Goal: Information Seeking & Learning: Learn about a topic

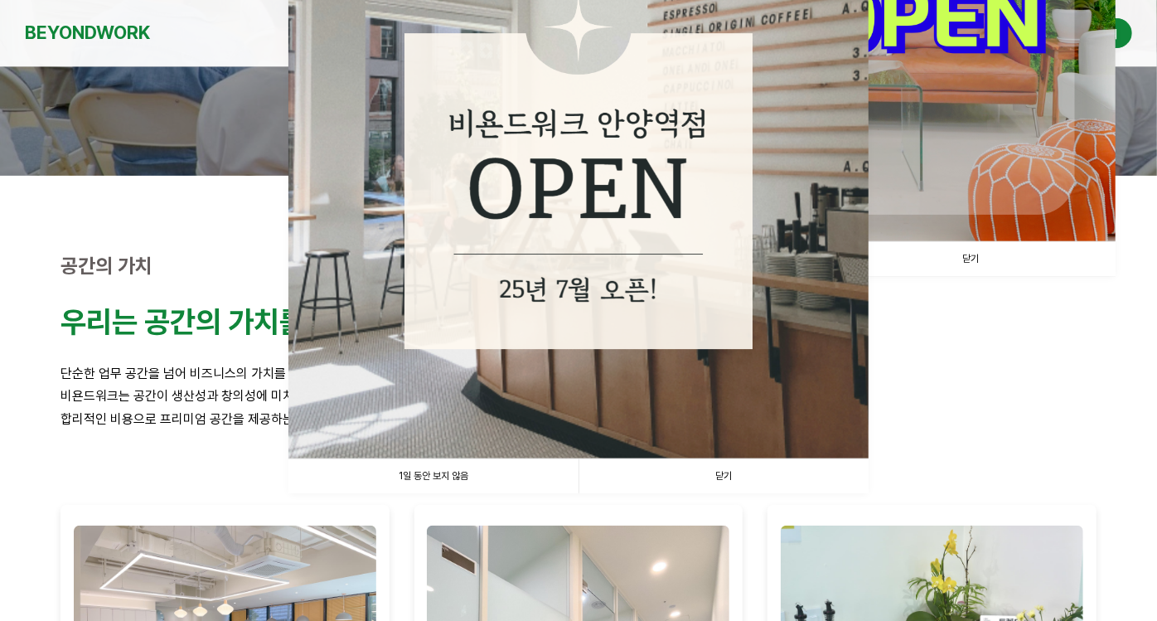
scroll to position [368, 0]
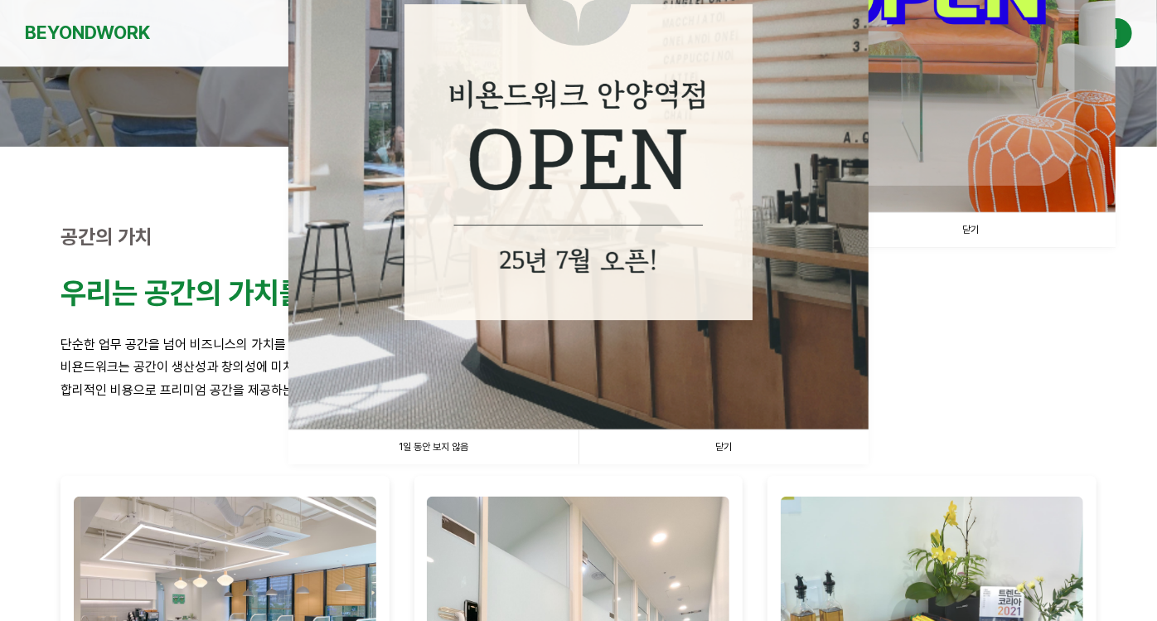
click at [771, 447] on link "닫기" at bounding box center [723, 447] width 290 height 34
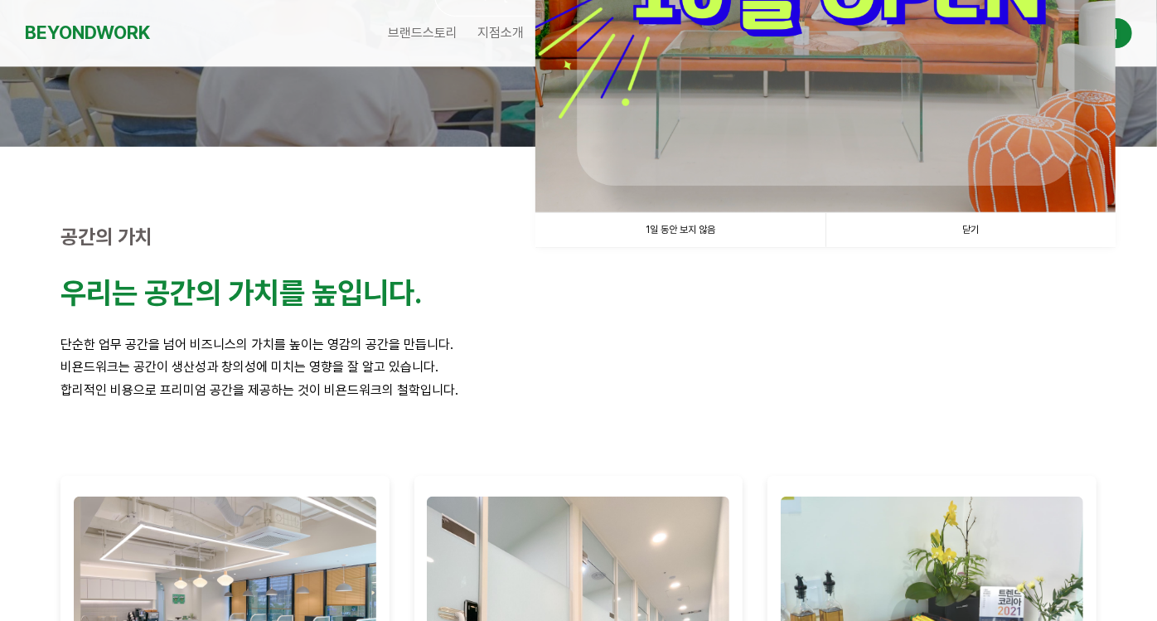
click at [956, 225] on link "닫기" at bounding box center [970, 230] width 290 height 34
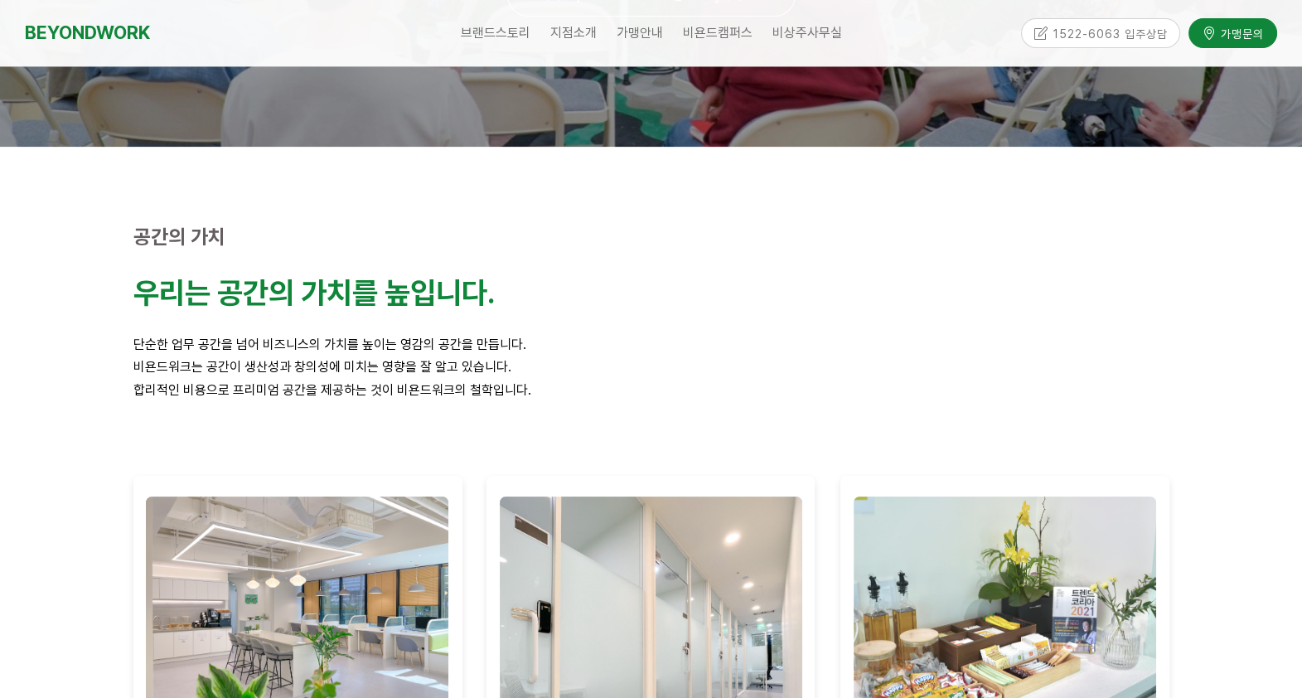
drag, startPoint x: 954, startPoint y: 225, endPoint x: 1060, endPoint y: 290, distance: 124.6
click at [1057, 281] on div "공간의 가치 우리는 공간의 가치를 높입니다. 단순한 업무 공간을 넘어 비즈니스의 가치를 높이는 영감의 공간을 만듭니다. 비욘드워크는 공간이 생…" at bounding box center [651, 547] width 1061 height 801
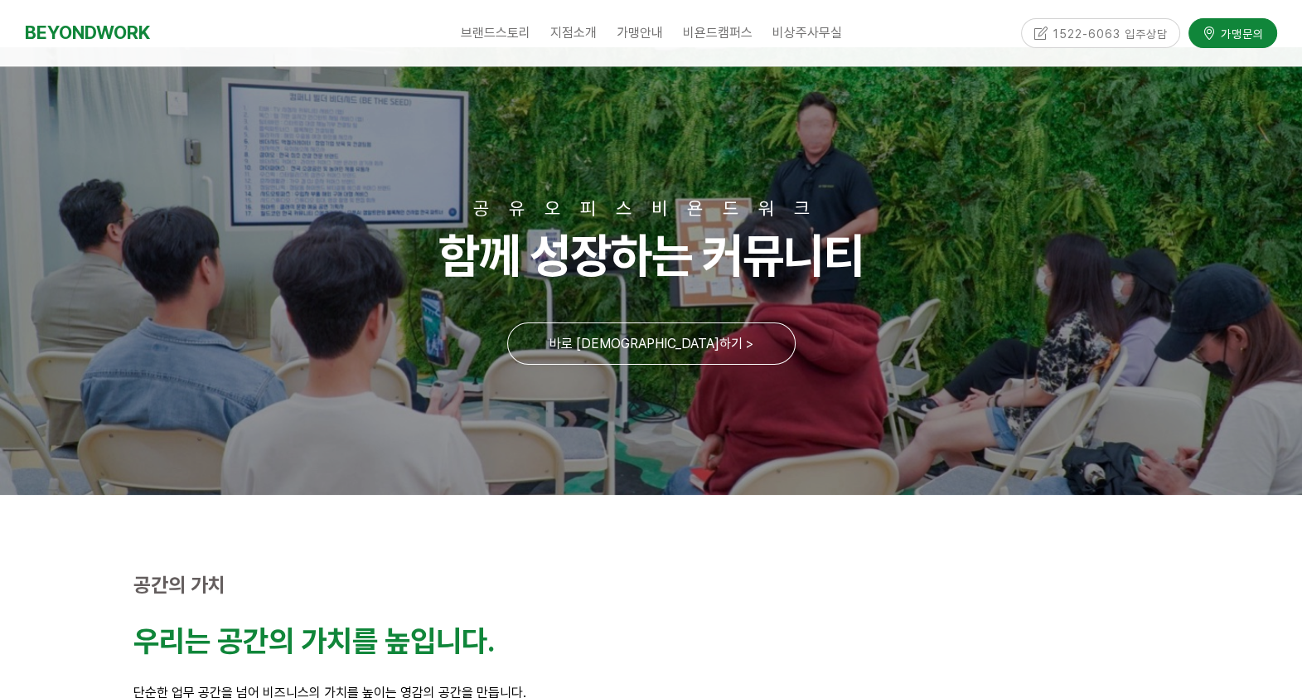
scroll to position [0, 0]
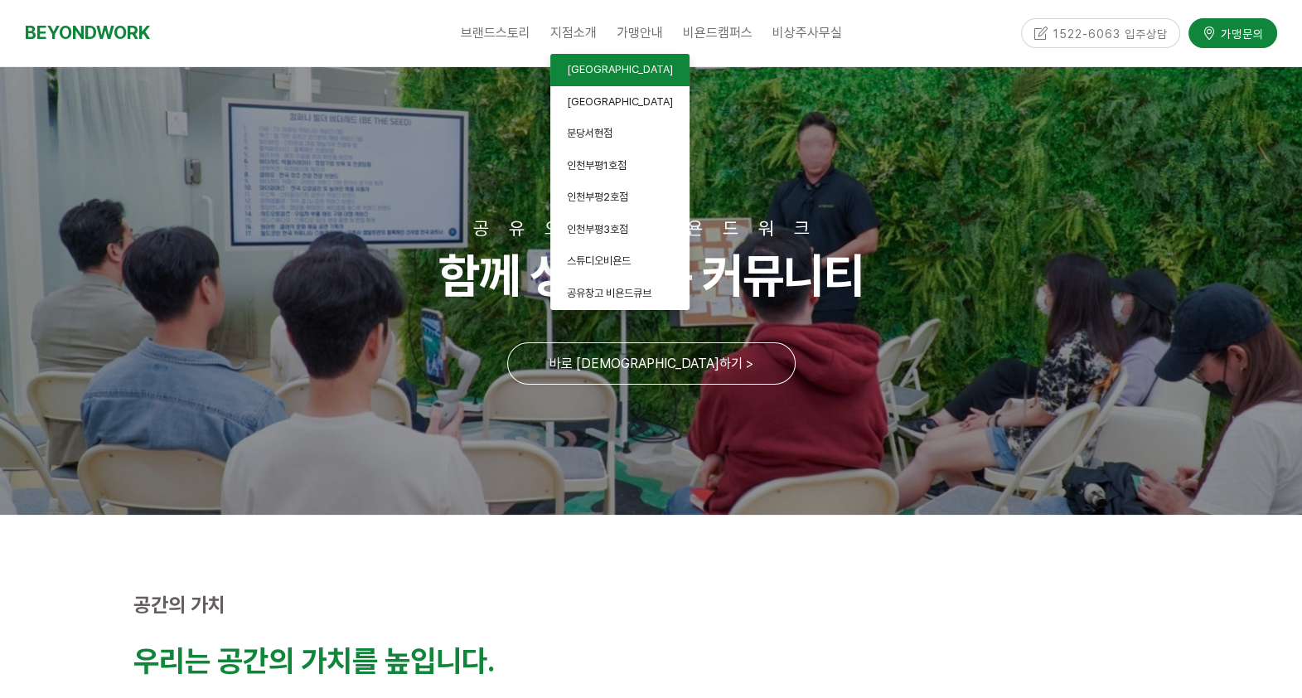
click at [597, 68] on span "[GEOGRAPHIC_DATA]" at bounding box center [620, 69] width 106 height 12
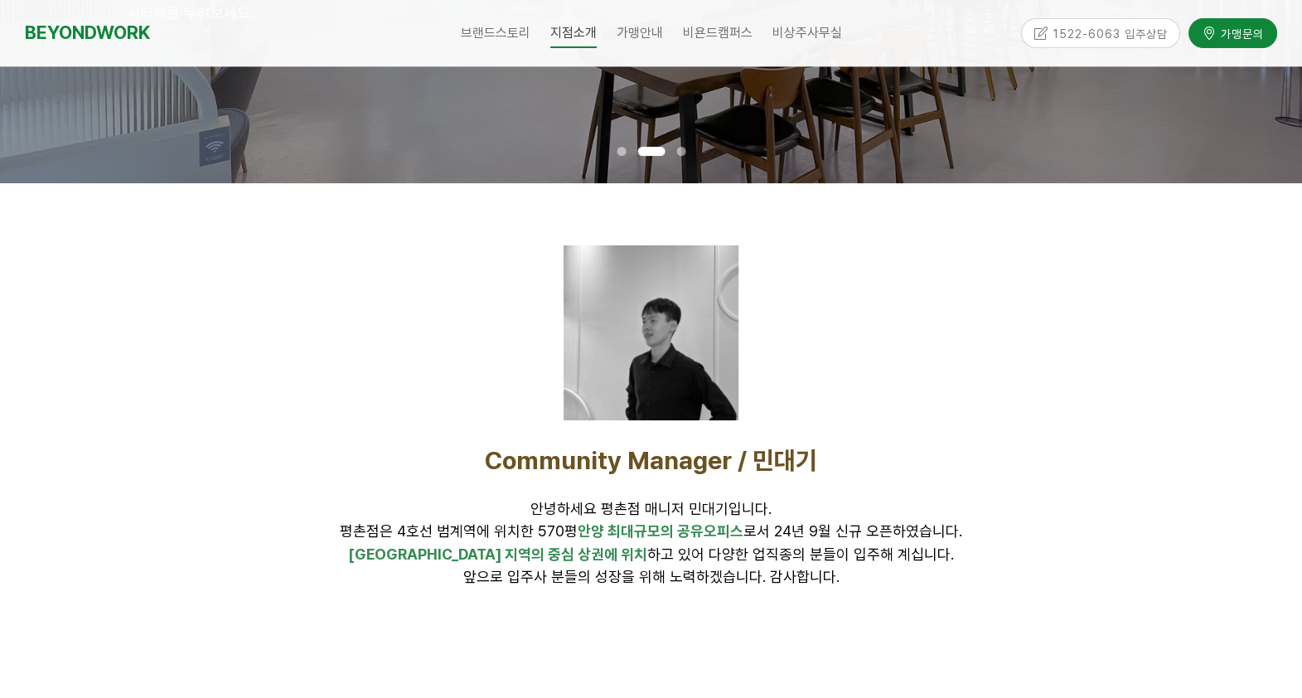
scroll to position [413, 0]
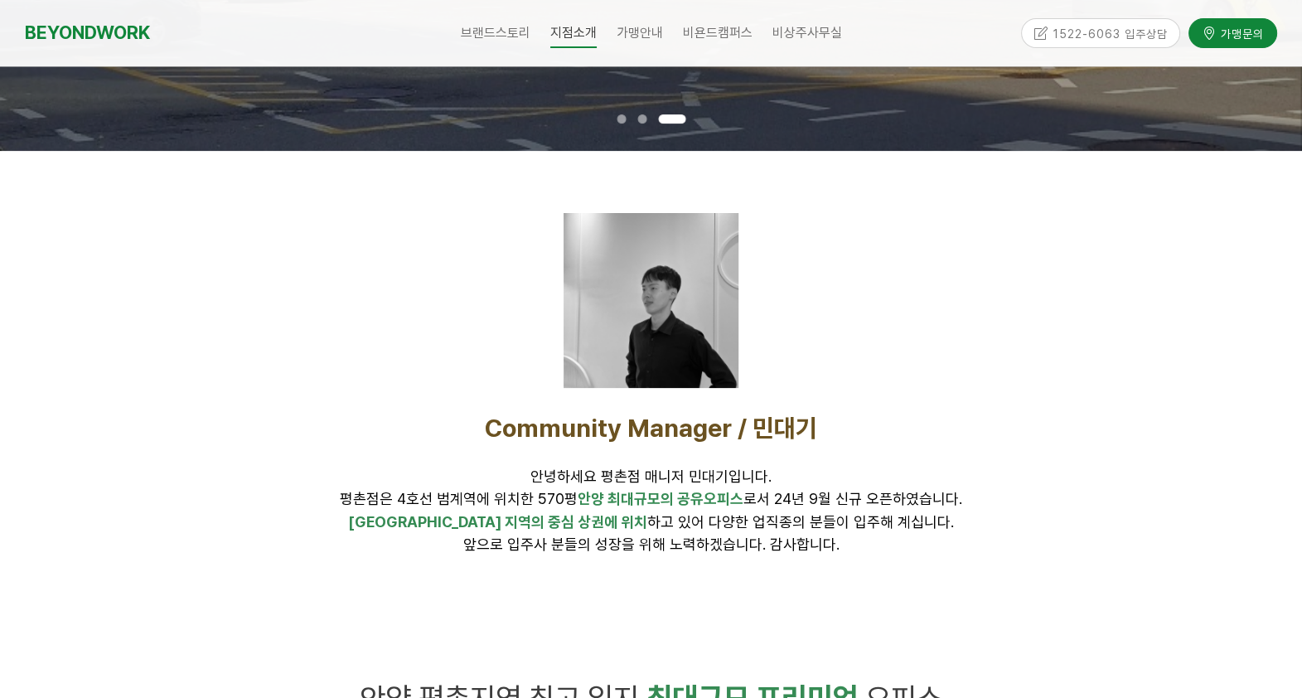
click at [687, 299] on div at bounding box center [650, 300] width 175 height 175
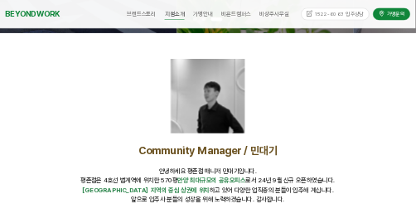
scroll to position [361, 0]
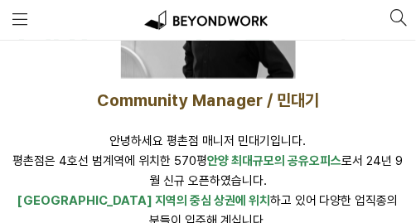
drag, startPoint x: 220, startPoint y: 153, endPoint x: 220, endPoint y: 167, distance: 13.3
click at [220, 167] on div "Community Manager / 민대기 안녕하세요 평촌점 매니저 민대기입니다. [GEOGRAPHIC_DATA]은 4호선 범계역에 위치한 5…" at bounding box center [207, 170] width 391 height 160
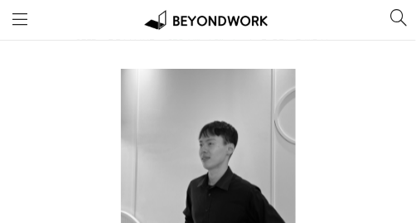
click at [338, 138] on div at bounding box center [207, 156] width 391 height 175
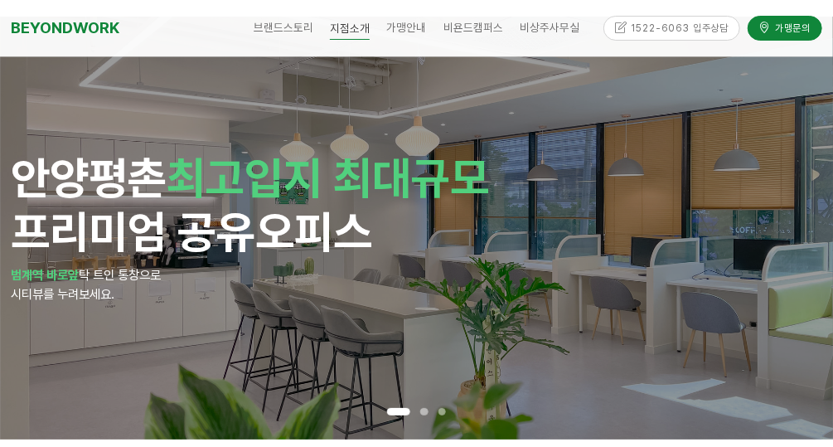
scroll to position [0, 0]
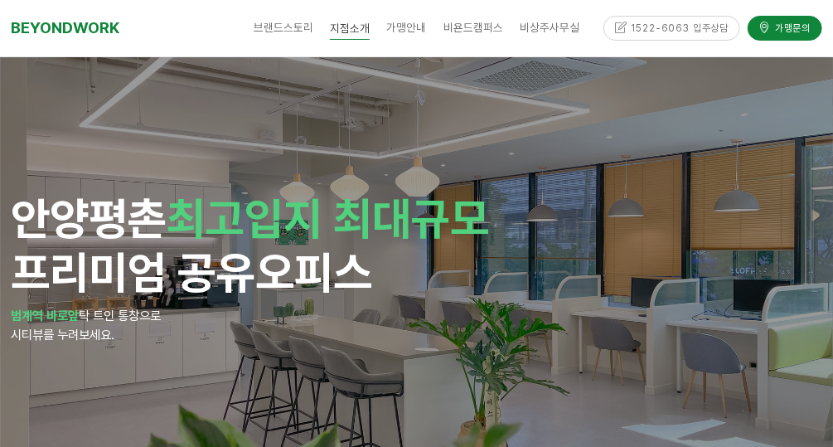
click at [33, 264] on span "안양 평촌 최고입지 최대규모 프리미엄 공유오피스" at bounding box center [250, 245] width 478 height 108
click at [31, 264] on span "안양 평촌 최고입지 최대규모 프리미엄 공유오피스" at bounding box center [250, 245] width 478 height 108
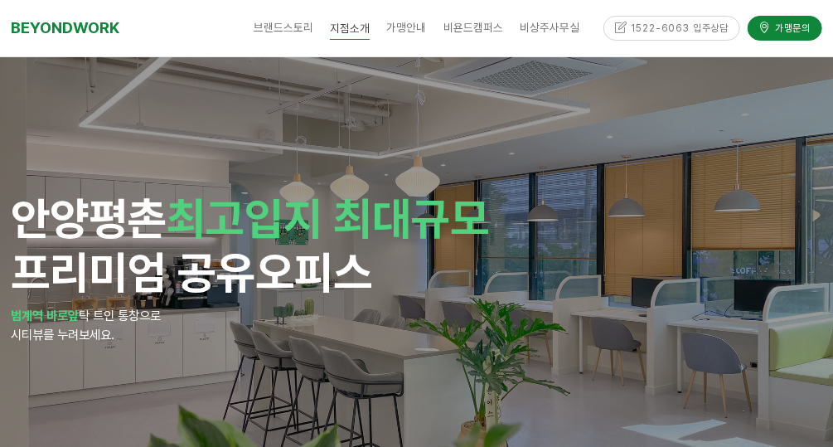
click at [17, 255] on span "안양 평촌 최고입지 최대규모 프리미엄 공유오피스" at bounding box center [250, 245] width 478 height 108
click at [17, 254] on span "안양 평촌 최고입지 최대규모 프리미엄 공유오피스" at bounding box center [250, 245] width 478 height 108
click at [15, 255] on span "안양 평촌 최고입지 최대규모 프리미엄 공유오피스" at bounding box center [250, 245] width 478 height 108
click at [784, 230] on h1 "안양 평촌 최고입지 최대규모 프리미엄 공유오피스" at bounding box center [417, 245] width 812 height 109
click at [797, 226] on h1 "안양 평촌 최고입지 최대규모 프리미엄 공유오피스" at bounding box center [417, 245] width 812 height 109
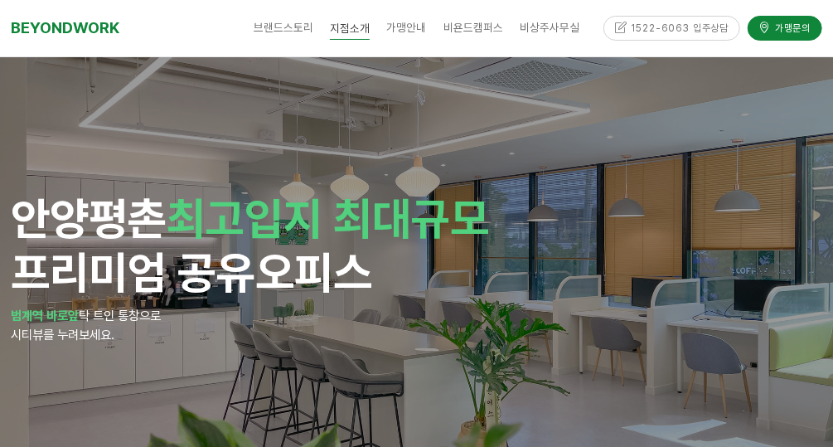
click at [830, 226] on div "안양 평촌 최고입지 최대규모 프리미엄 공유오피스 범계역 바로앞 탁 트인 통창으로 시티뷰를 누려보세요." at bounding box center [417, 268] width 834 height 423
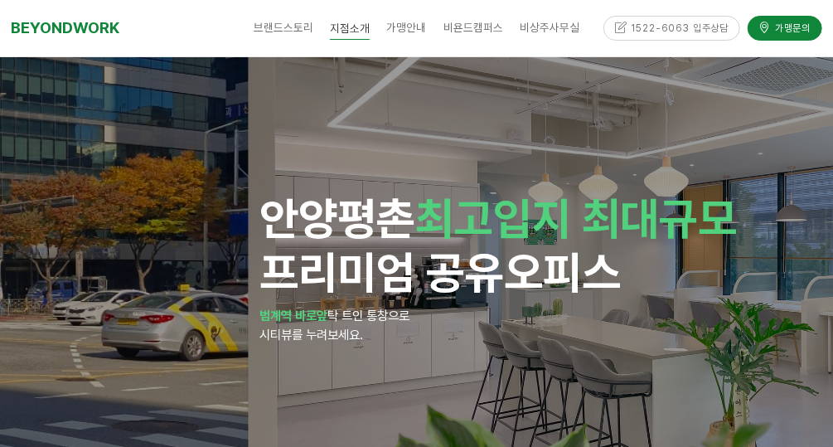
click at [824, 227] on div "안양 평촌 최고입지 최대규모 프리미엄 공유오피스 범계역 바로앞 탁 트인 통창으로 시티뷰를 누려보세요." at bounding box center [666, 268] width 834 height 423
click at [824, 227] on h1 "안양 평촌 최고입지 최대규모 프리미엄 공유오피스" at bounding box center [665, 245] width 812 height 109
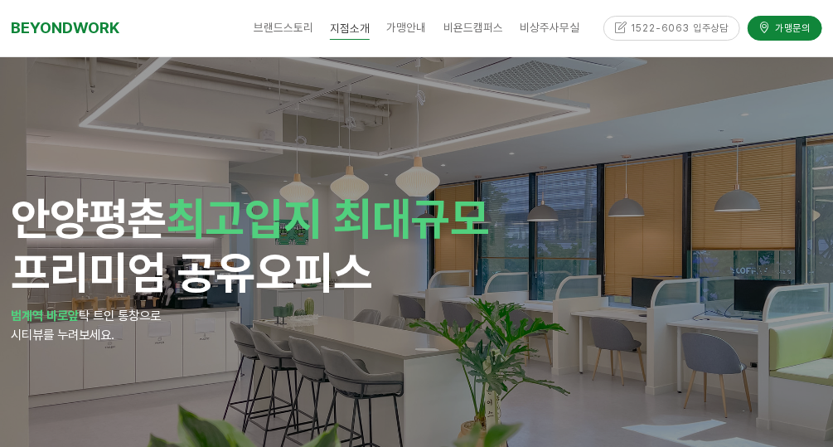
click at [824, 227] on div "안양 평촌 최고입지 최대규모 프리미엄 공유오피스 범계역 바로앞 탁 트인 통창으로 시티뷰를 누려보세요." at bounding box center [417, 268] width 834 height 423
click at [820, 229] on h1 "안양 평촌 최고입지 최대규모 프리미엄 공유오피스" at bounding box center [417, 245] width 812 height 109
click at [812, 233] on h1 "안양 평촌 최고입지 최대규모 프리미엄 공유오피스" at bounding box center [417, 245] width 812 height 109
drag, startPoint x: 810, startPoint y: 230, endPoint x: 501, endPoint y: 273, distance: 313.0
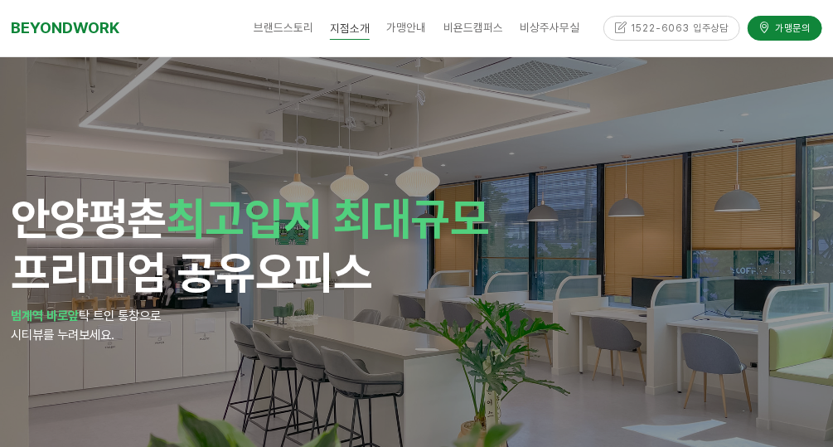
click at [809, 230] on h1 "안양 평촌 최고입지 최대규모 프리미엄 공유오피스" at bounding box center [417, 245] width 812 height 109
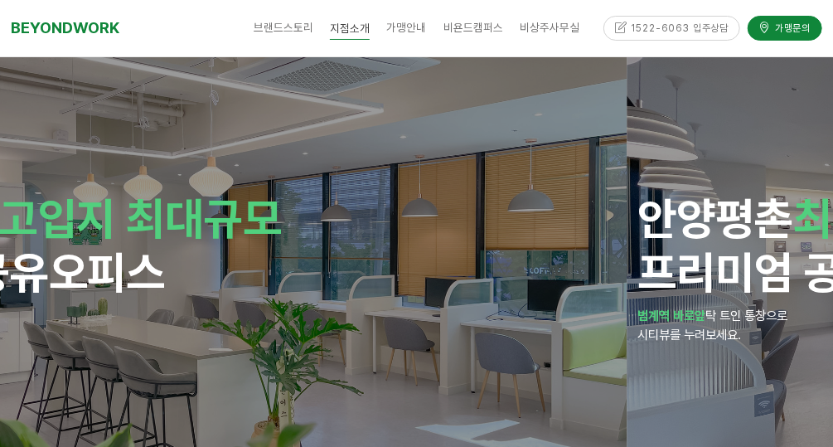
drag, startPoint x: 501, startPoint y: 273, endPoint x: 223, endPoint y: 278, distance: 277.6
click at [257, 278] on h1 "안양 평촌 최고입지 최대규모 프리미엄 공유오피스" at bounding box center [210, 245] width 812 height 109
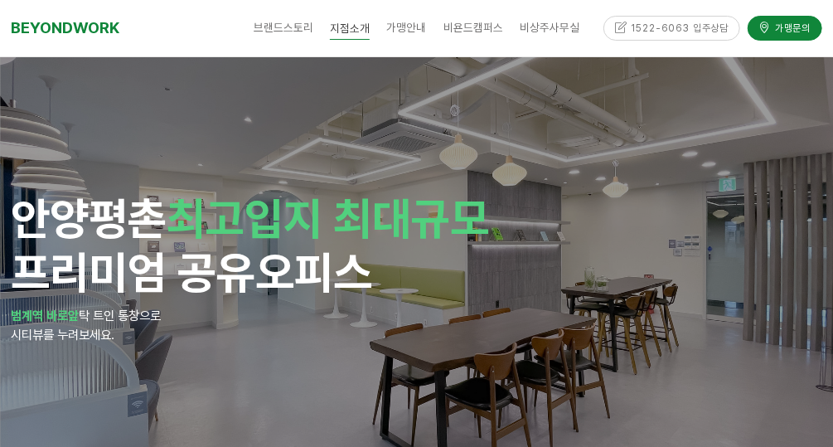
click at [60, 266] on h1 "안양 평촌 최고입지 최대규모 프리미엄 공유오피스" at bounding box center [417, 245] width 812 height 109
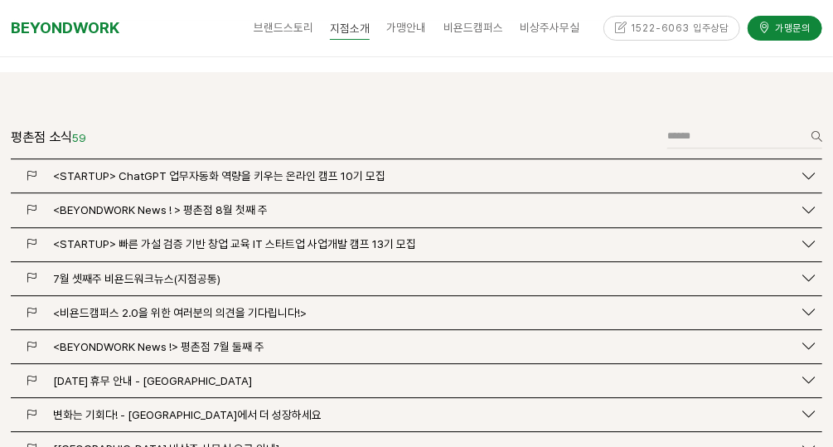
scroll to position [1724, 0]
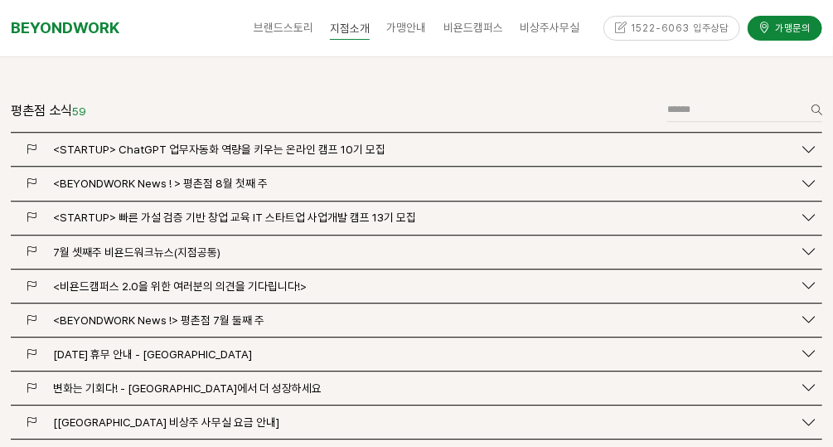
click at [239, 177] on span "<BEYONDWORK News ! > 평촌점 8월 첫째 주" at bounding box center [160, 183] width 215 height 13
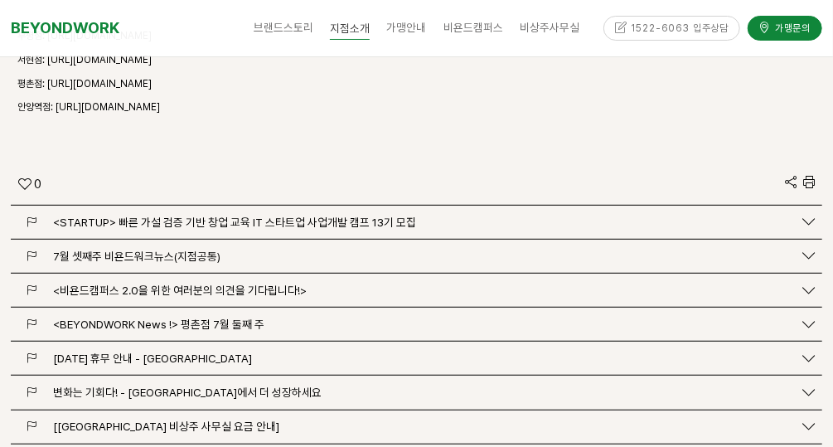
scroll to position [2784, 0]
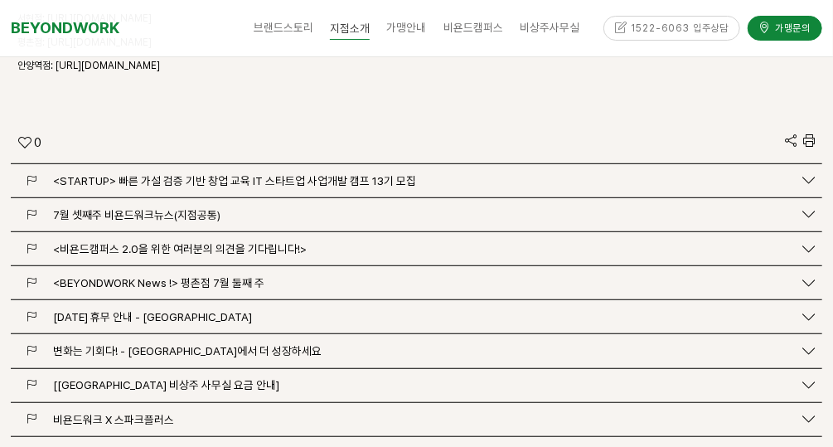
click at [157, 413] on span "비욘드워크 X 스파크플러스" at bounding box center [113, 419] width 121 height 13
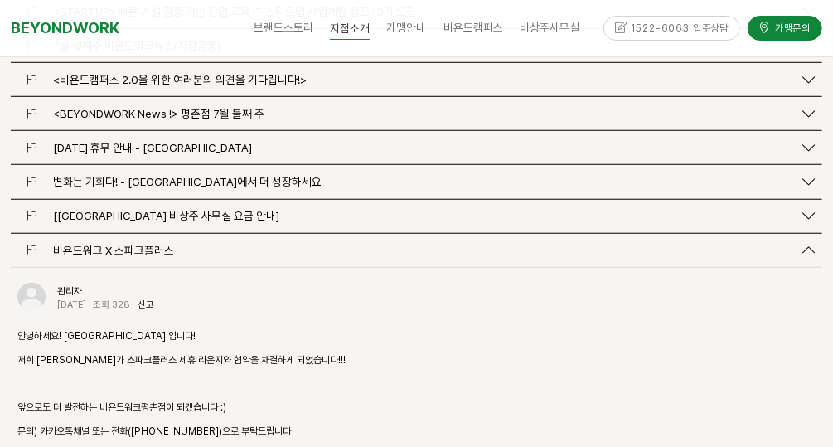
scroll to position [2983, 0]
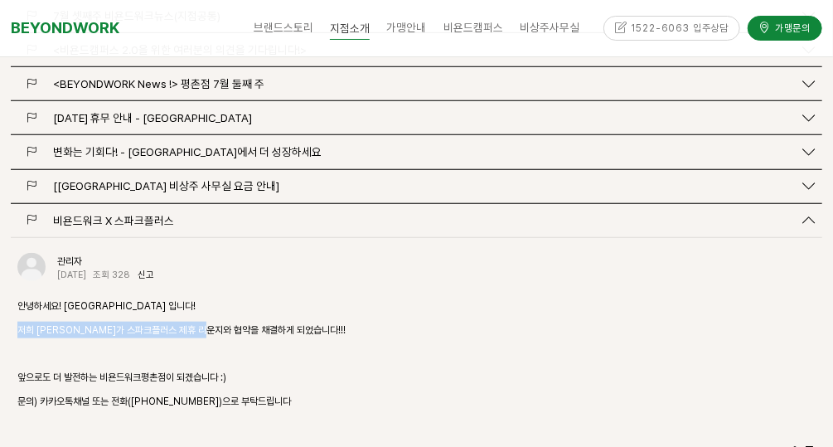
drag, startPoint x: 16, startPoint y: 288, endPoint x: 229, endPoint y: 293, distance: 213.0
click at [229, 293] on div "관리자 2024-11-01 조회 328 신고 신고 안녕하세요! 비욘드워크평촌점 입니다! 저희 비욘드워크가 스파크플러스 제휴 라운지와 협약을 채…" at bounding box center [417, 356] width 812 height 237
drag, startPoint x: 229, startPoint y: 293, endPoint x: 148, endPoint y: 293, distance: 80.4
click at [150, 322] on p "저희 비욘드워크가 스파크플러스 제휴 라운지와 협약을 채결하게 되었습니다!!!" at bounding box center [416, 330] width 798 height 17
click at [60, 322] on p "저희 비욘드워크가 스파크플러스 제휴 라운지와 협약을 채결하게 되었습니다!!!" at bounding box center [416, 330] width 798 height 17
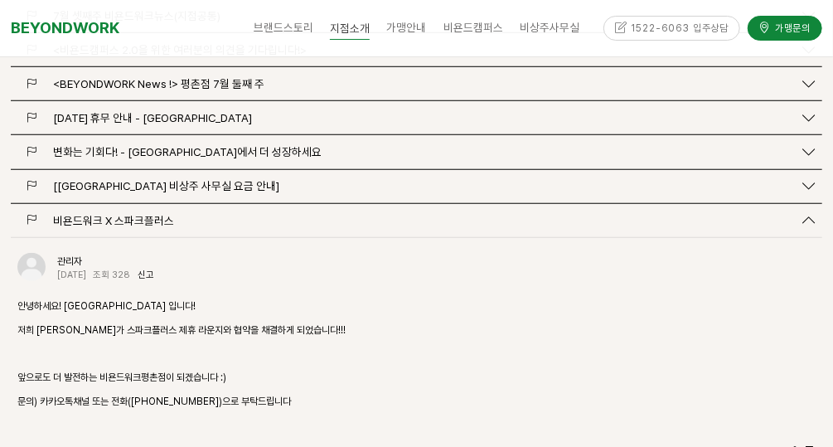
click at [184, 297] on div "안녕하세요! 비욘드워크평촌점 입니다! 저희 비욘드워크가 스파크플러스 제휴 라운지와 협약을 채결하게 되었습니다!!! 앞으로도 더 발전하는 비욘드…" at bounding box center [416, 353] width 798 height 112
drag, startPoint x: 301, startPoint y: 293, endPoint x: 124, endPoint y: 281, distance: 176.9
click at [124, 322] on p "저희 비욘드워크가 스파크플러스 제휴 라운지와 협약을 채결하게 되었습니다!!!" at bounding box center [416, 330] width 798 height 17
drag, startPoint x: 124, startPoint y: 281, endPoint x: 509, endPoint y: 277, distance: 384.5
click at [509, 297] on div "안녕하세요! 비욘드워크평촌점 입니다! 저희 비욘드워크가 스파크플러스 제휴 라운지와 협약을 채결하게 되었습니다!!! 앞으로도 더 발전하는 비욘드…" at bounding box center [416, 353] width 798 height 112
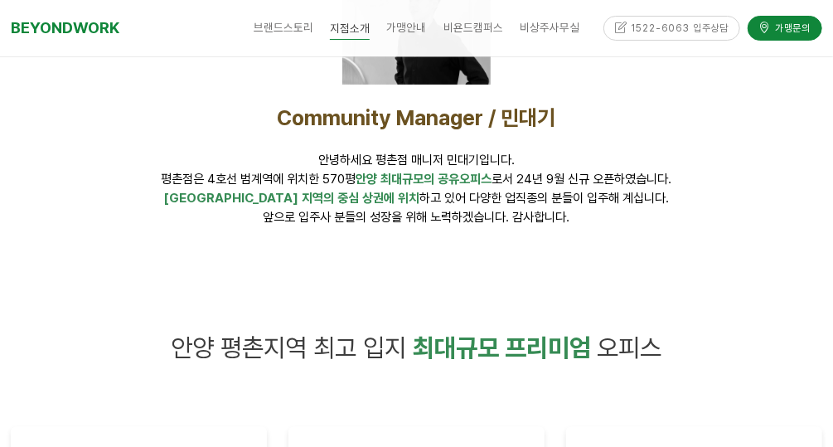
scroll to position [265, 0]
